Goal: Transaction & Acquisition: Purchase product/service

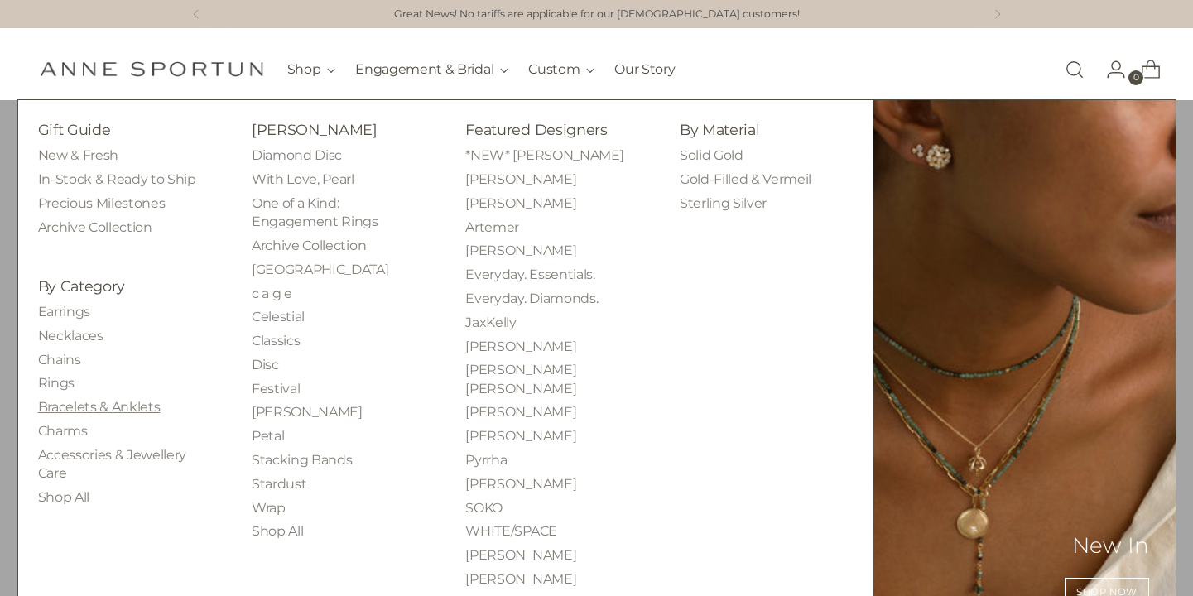
click at [89, 404] on link "Bracelets & Anklets" at bounding box center [99, 407] width 123 height 16
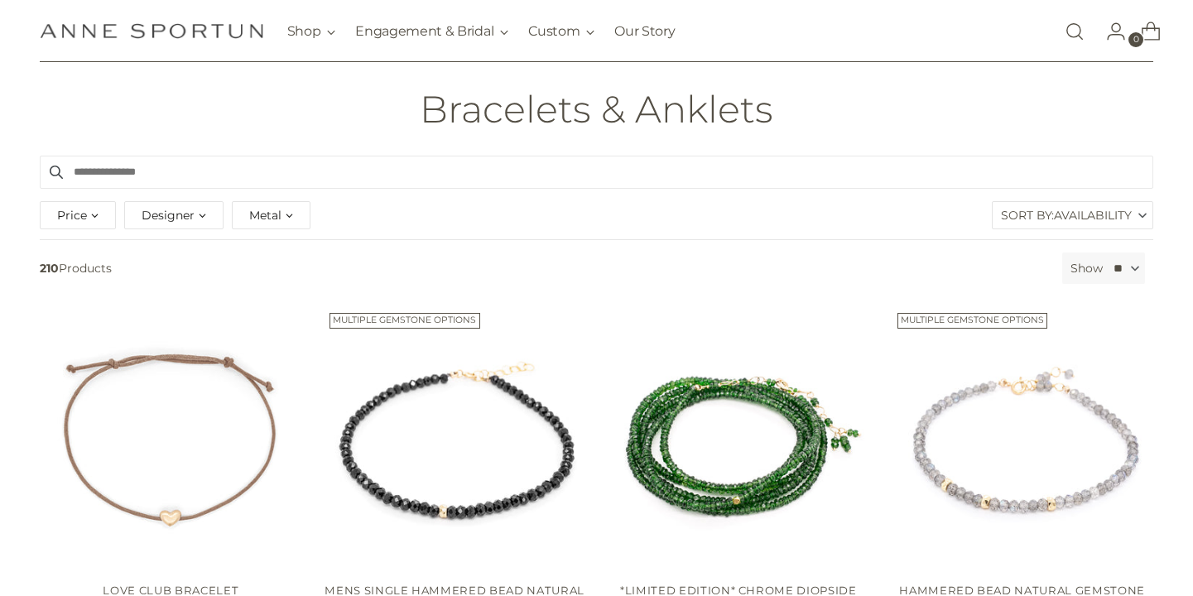
scroll to position [92, 0]
click at [288, 224] on div "Metal" at bounding box center [271, 216] width 79 height 28
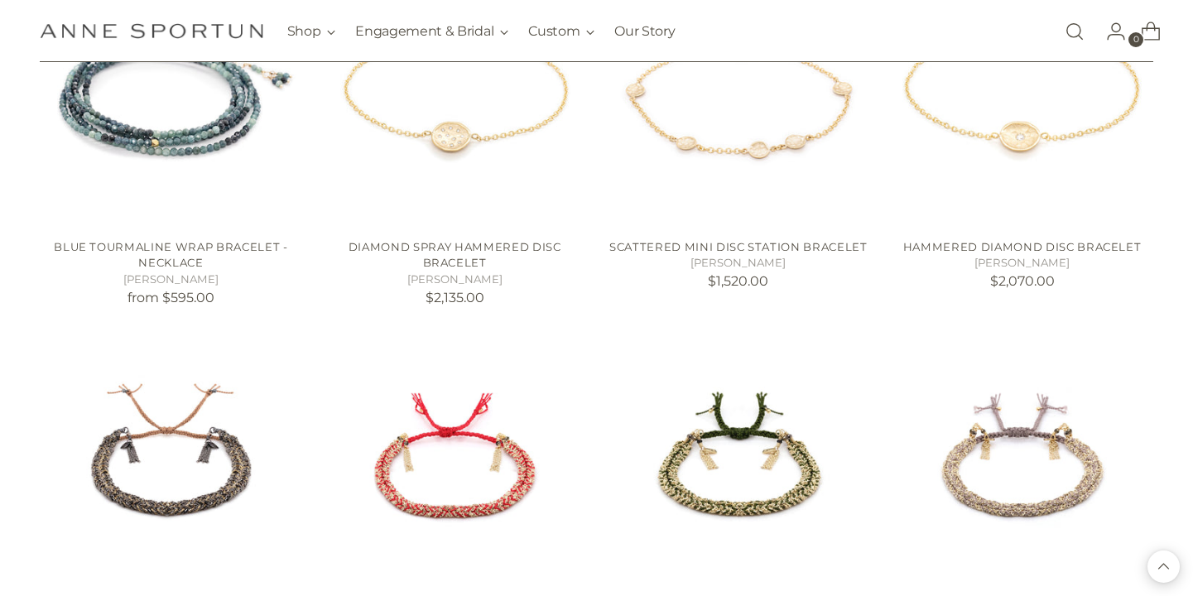
scroll to position [4799, 0]
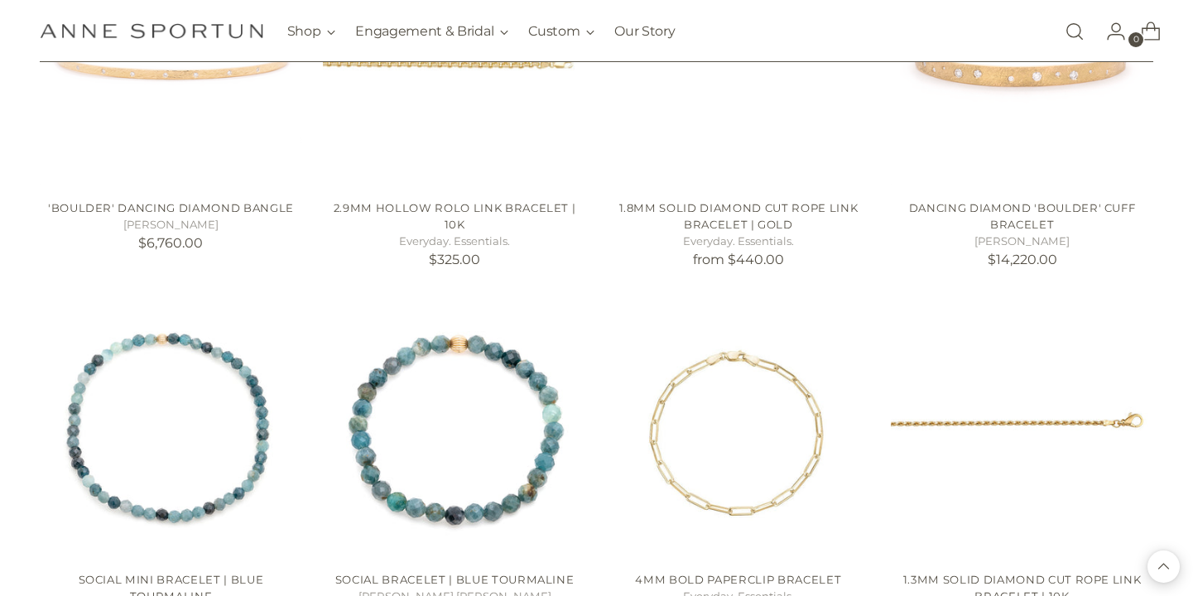
scroll to position [6331, 0]
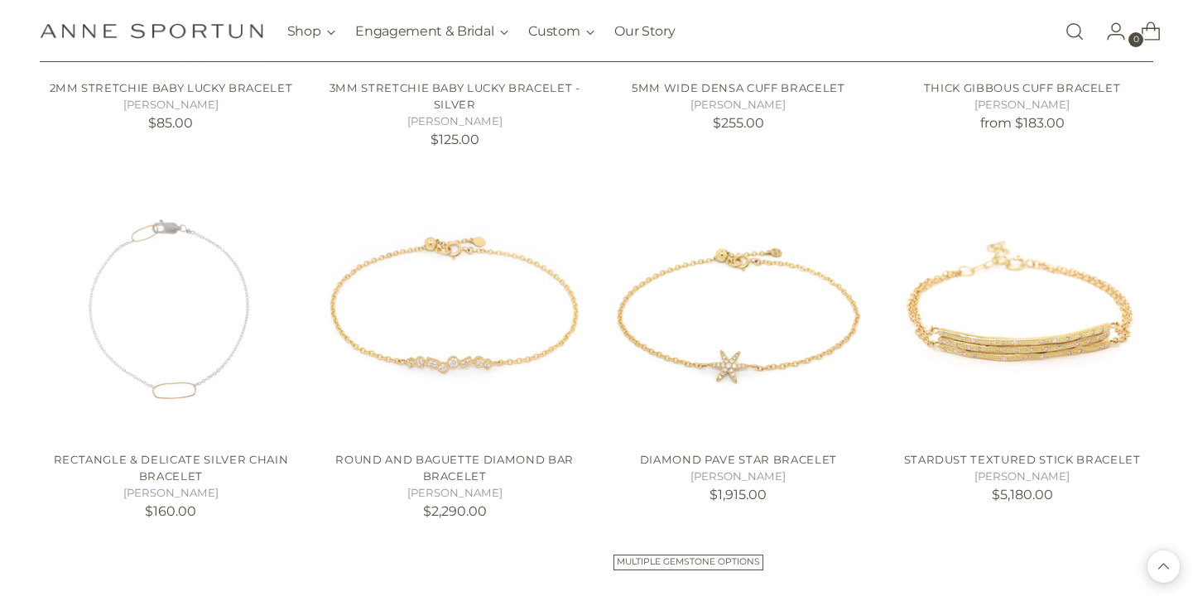
scroll to position [13867, 0]
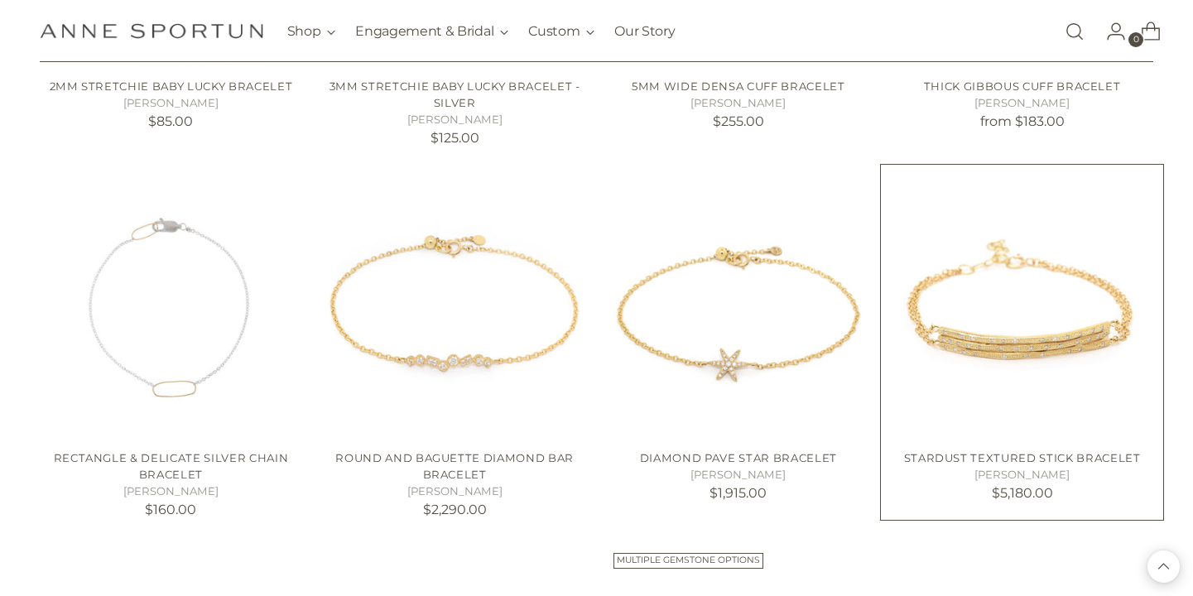
click at [0, 0] on img "Stardust Textured Stick Bracelet" at bounding box center [0, 0] width 0 height 0
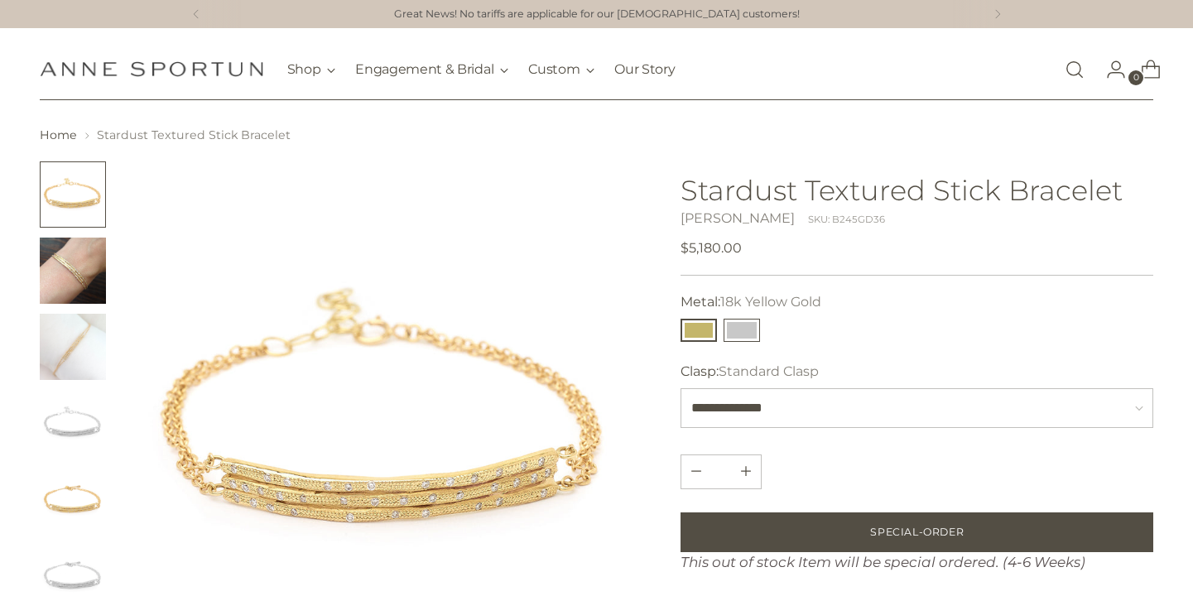
click at [747, 332] on button "14k White Gold" at bounding box center [742, 330] width 36 height 23
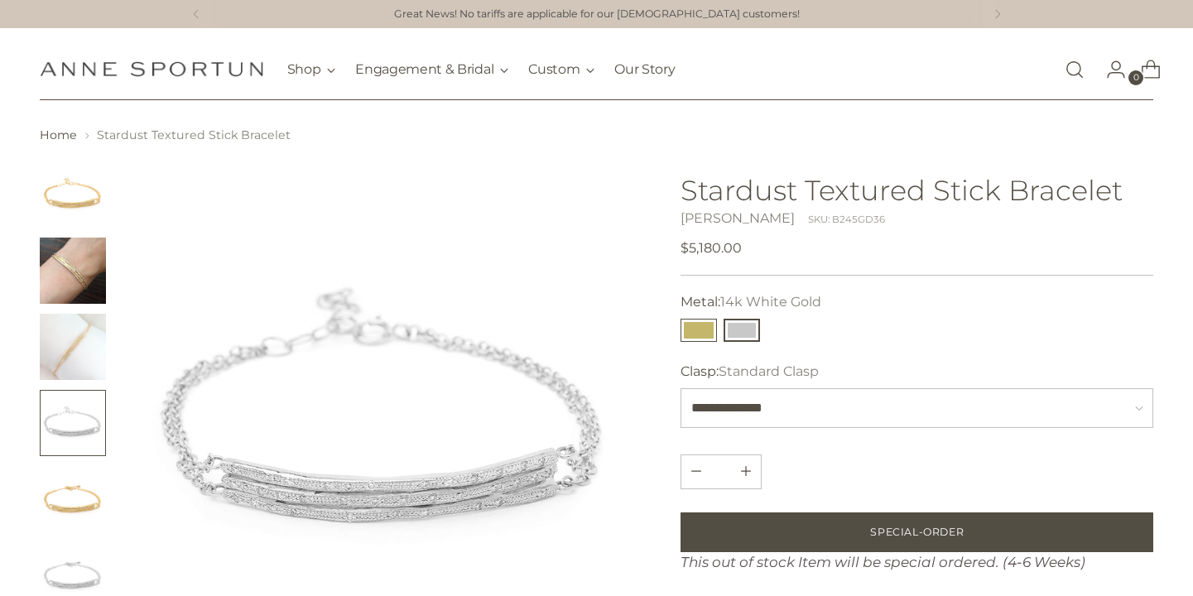
click at [702, 326] on button "18k Yellow Gold" at bounding box center [699, 330] width 36 height 23
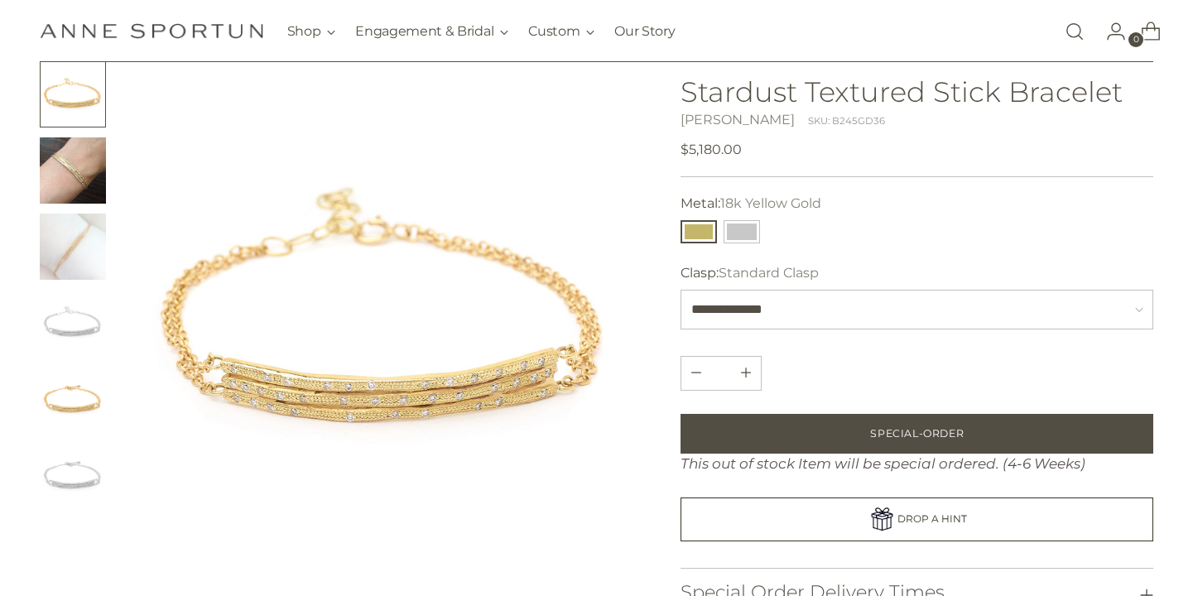
scroll to position [101, 0]
click at [85, 262] on img "Change image to image 3" at bounding box center [73, 246] width 66 height 66
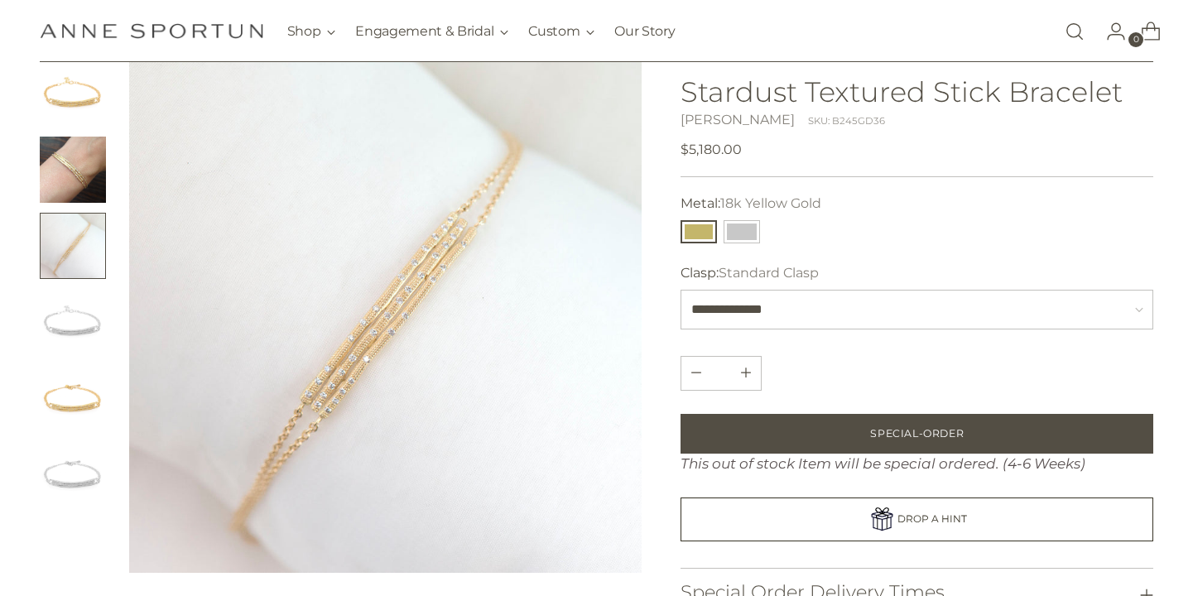
click at [84, 401] on img "Change image to image 5" at bounding box center [73, 398] width 66 height 66
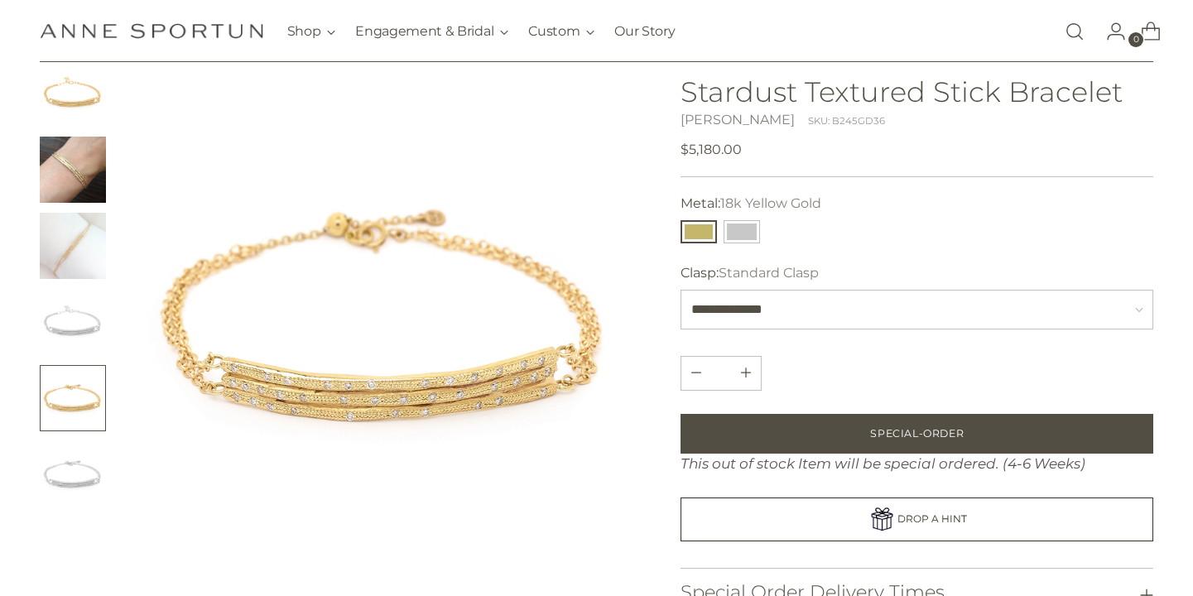
click at [65, 188] on img "Change image to image 2" at bounding box center [73, 170] width 66 height 66
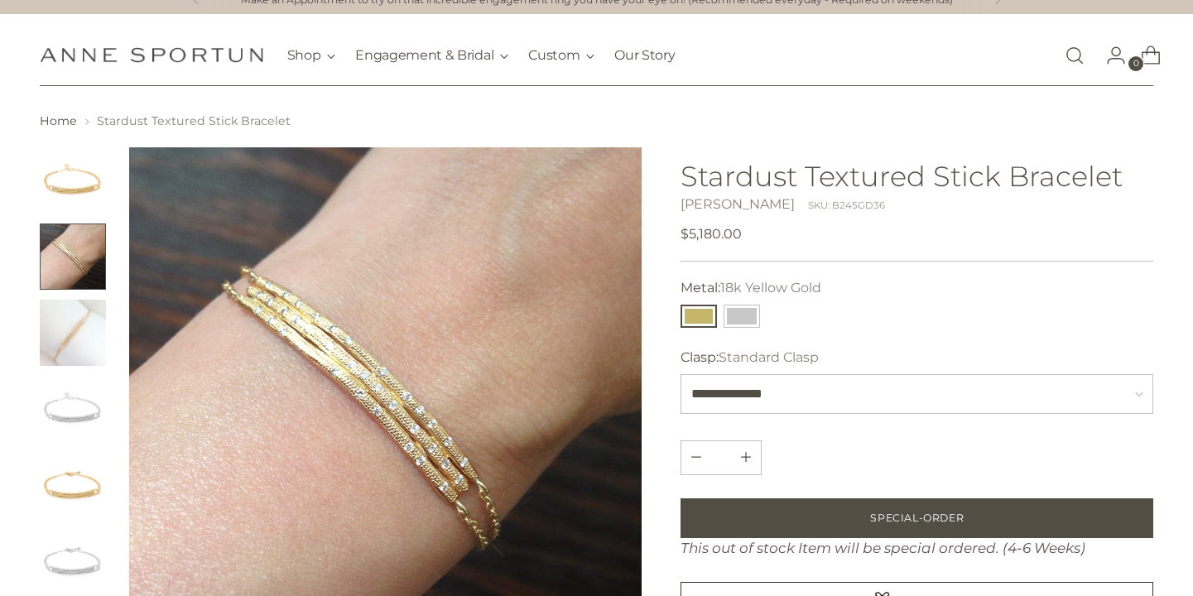
scroll to position [0, 0]
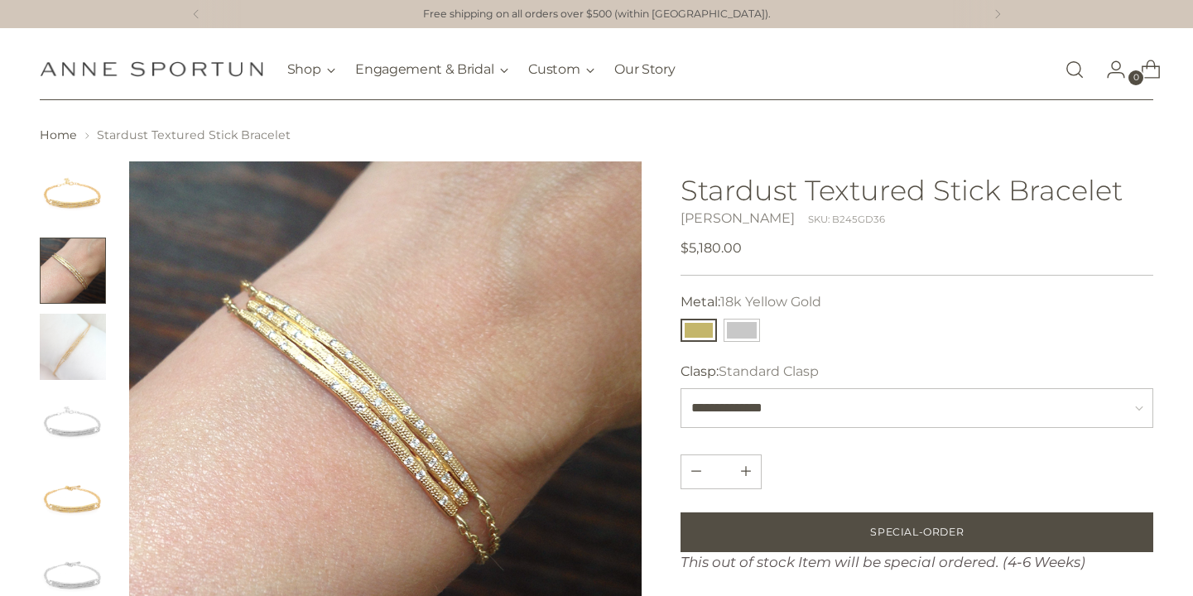
click at [355, 388] on img at bounding box center [385, 417] width 513 height 513
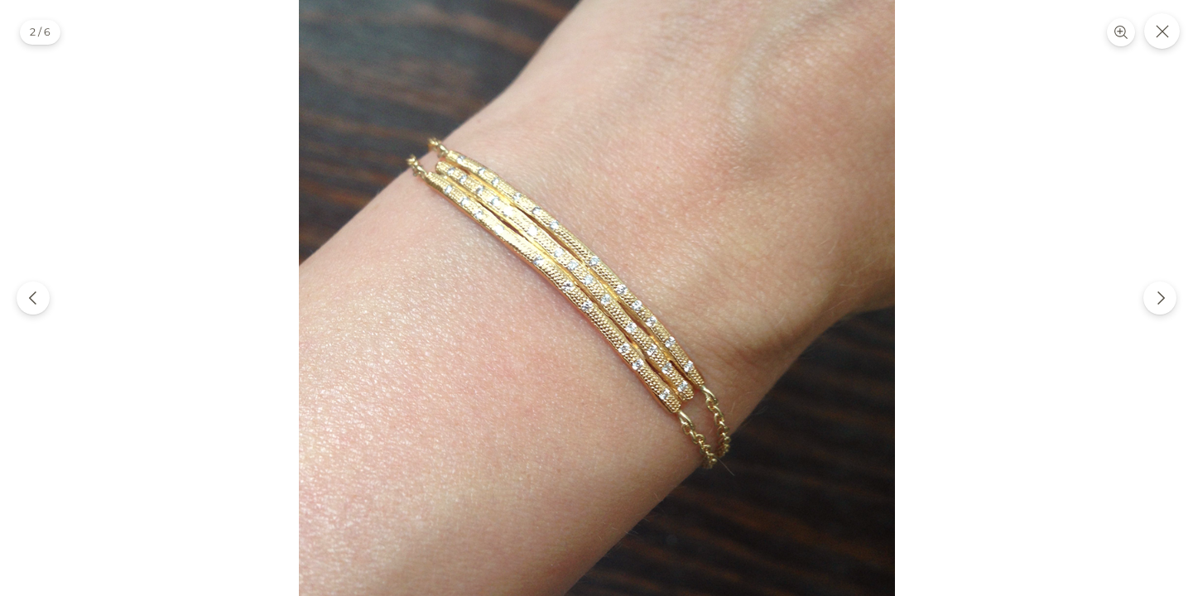
click at [550, 272] on img at bounding box center [597, 298] width 596 height 596
